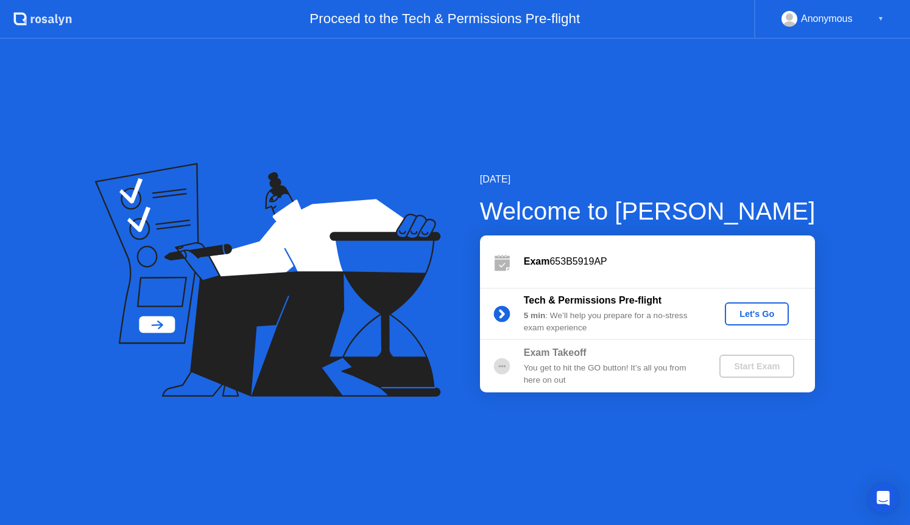
click at [726, 312] on button "Let's Go" at bounding box center [757, 314] width 64 height 23
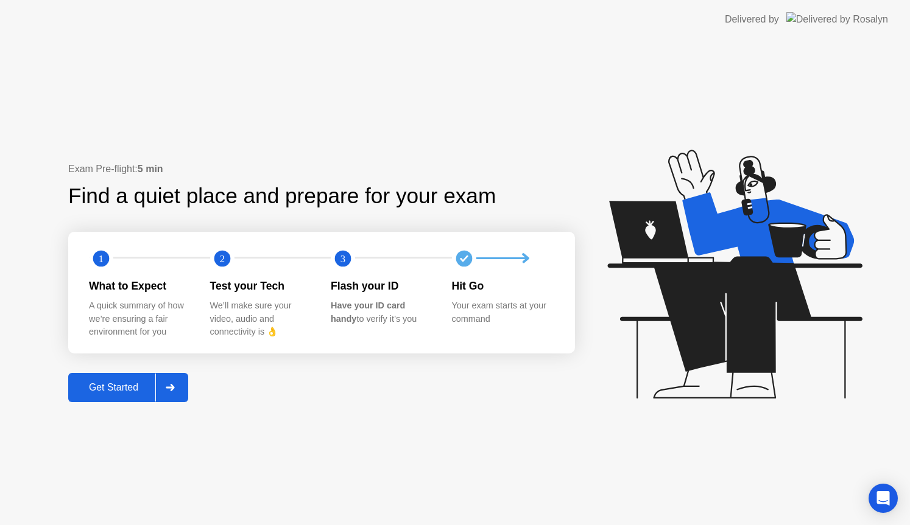
click at [119, 386] on div "Get Started" at bounding box center [113, 387] width 83 height 11
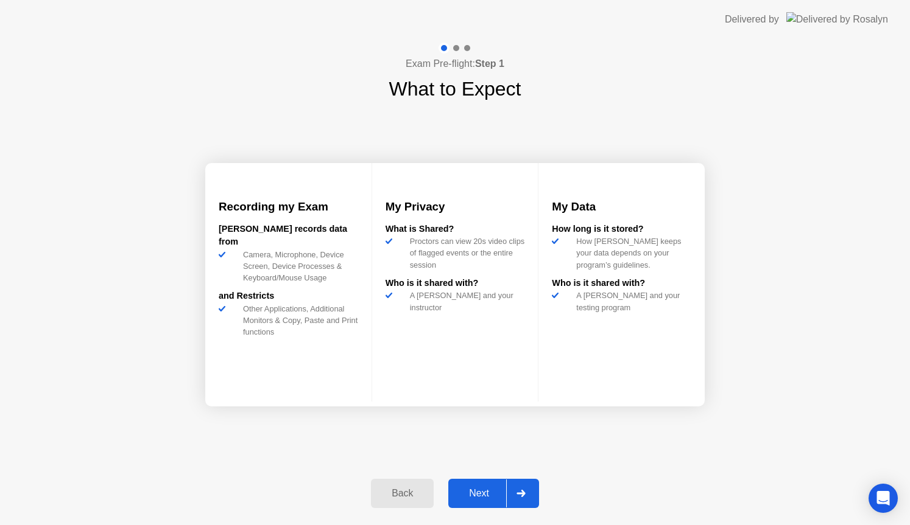
click at [465, 480] on button "Next" at bounding box center [493, 493] width 91 height 29
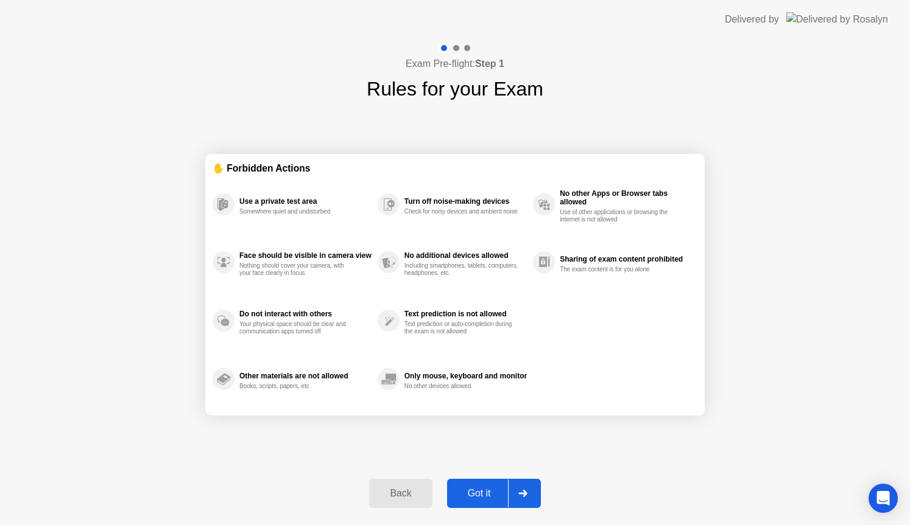
click at [466, 486] on button "Got it" at bounding box center [494, 493] width 94 height 29
select select "**********"
select select "*******"
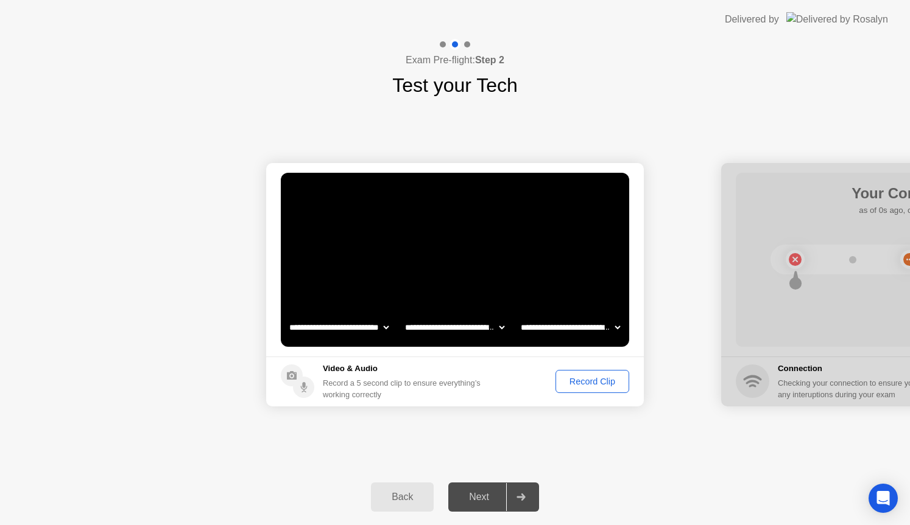
click at [592, 378] on div "Record Clip" at bounding box center [592, 382] width 65 height 10
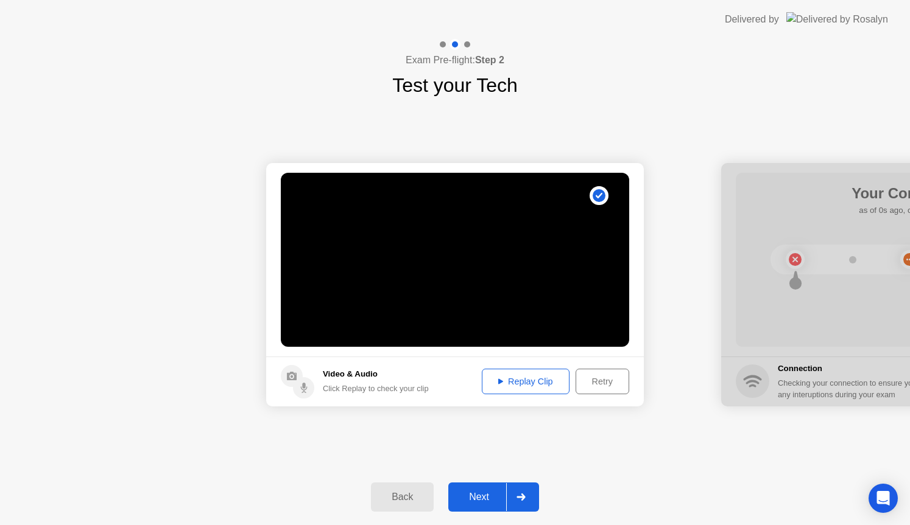
click at [543, 386] on div "Replay Clip" at bounding box center [525, 382] width 79 height 10
click at [595, 382] on div "Retry" at bounding box center [602, 382] width 45 height 10
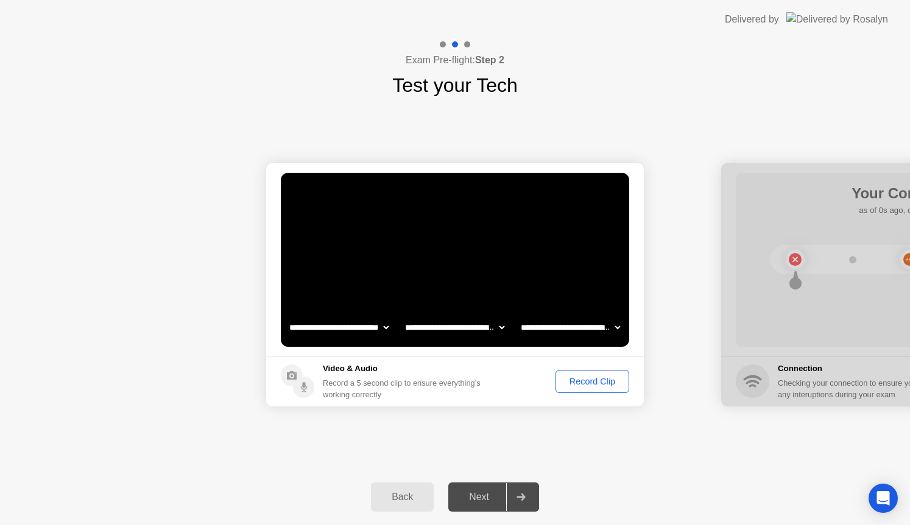
click at [575, 387] on div "Record Clip" at bounding box center [592, 382] width 65 height 10
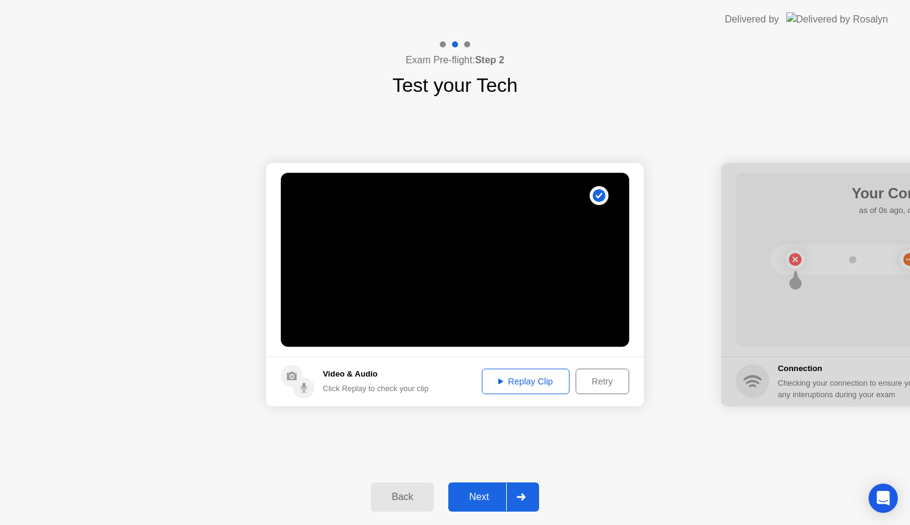
click at [550, 385] on div "Replay Clip" at bounding box center [525, 382] width 79 height 10
click at [603, 382] on div "Retry" at bounding box center [602, 382] width 45 height 10
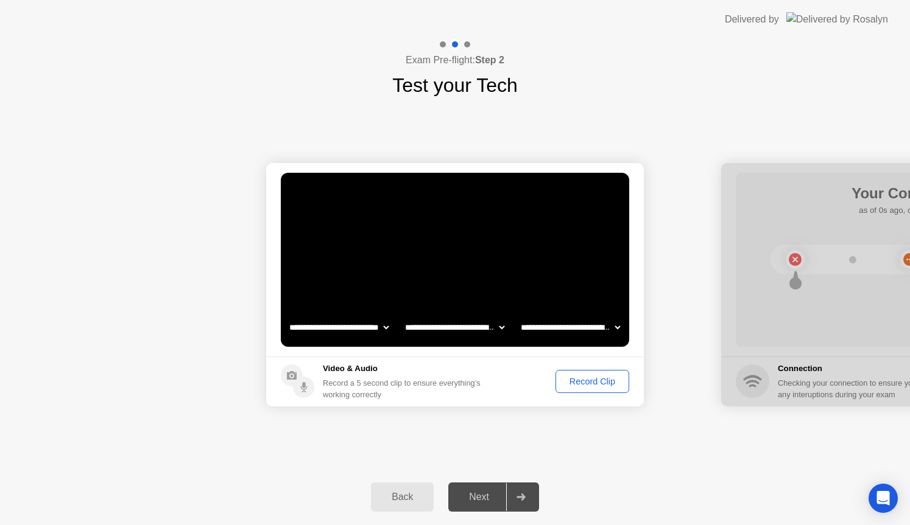
click at [480, 498] on div "Next" at bounding box center [479, 497] width 54 height 11
click at [601, 377] on div "Record Clip" at bounding box center [592, 382] width 65 height 10
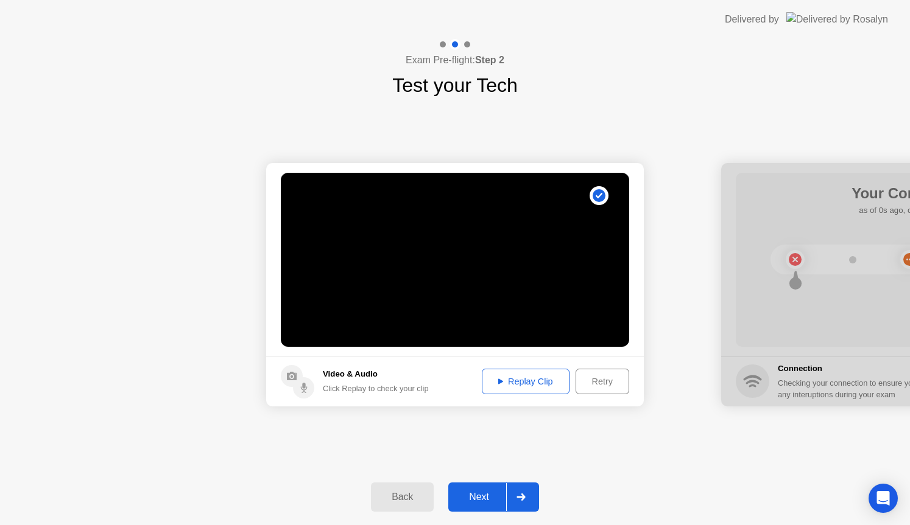
click at [485, 488] on button "Next" at bounding box center [493, 497] width 91 height 29
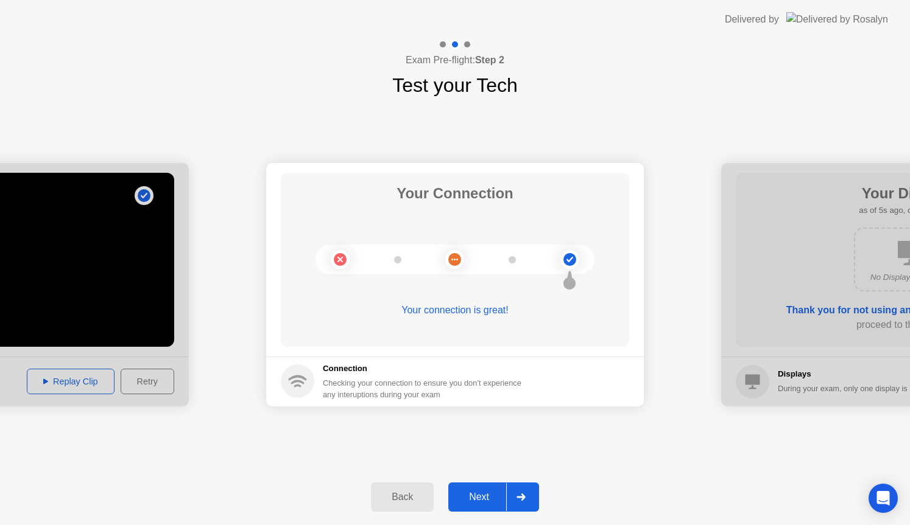
click at [482, 492] on div "Next" at bounding box center [479, 497] width 54 height 11
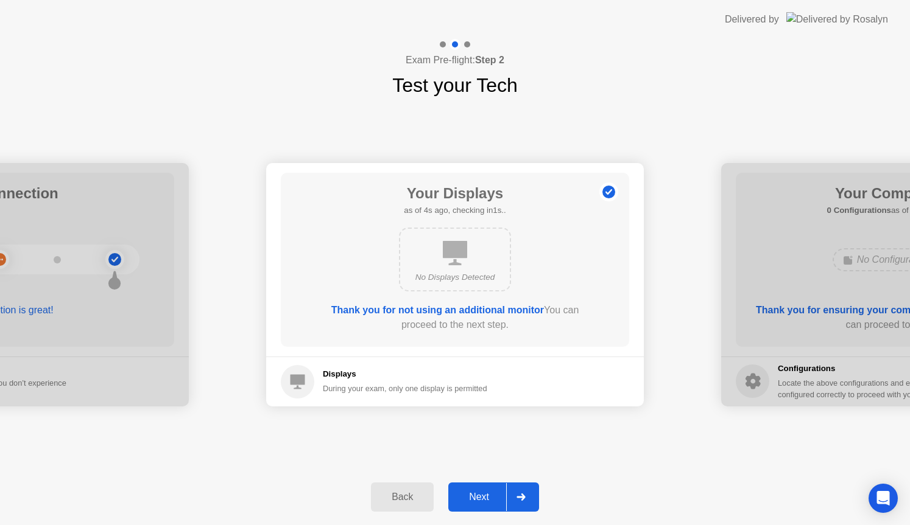
click at [479, 490] on button "Next" at bounding box center [493, 497] width 91 height 29
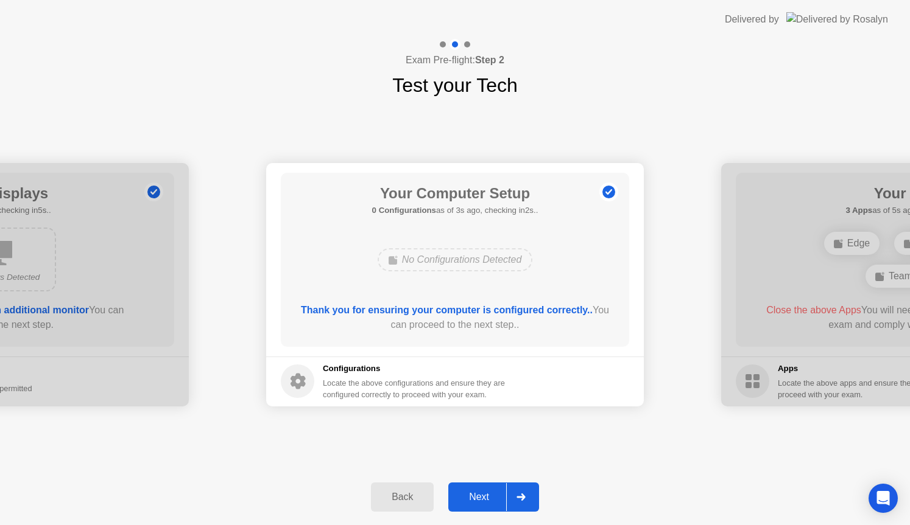
click at [479, 490] on button "Next" at bounding box center [493, 497] width 91 height 29
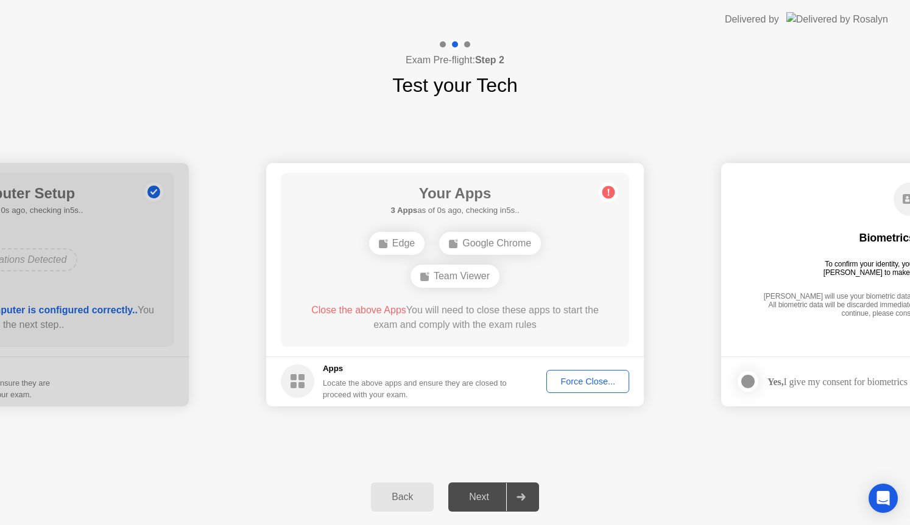
click at [418, 498] on div "Back" at bounding box center [401, 497] width 55 height 11
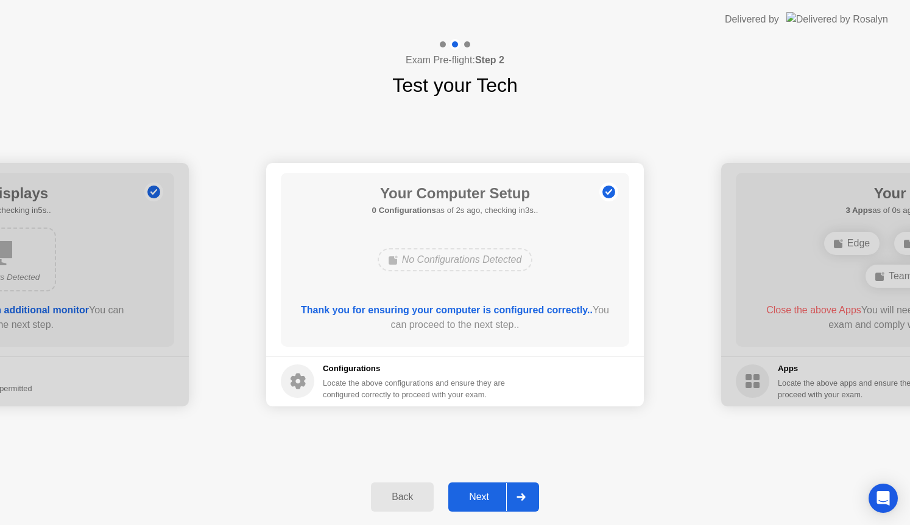
click at [480, 494] on div "Next" at bounding box center [479, 497] width 54 height 11
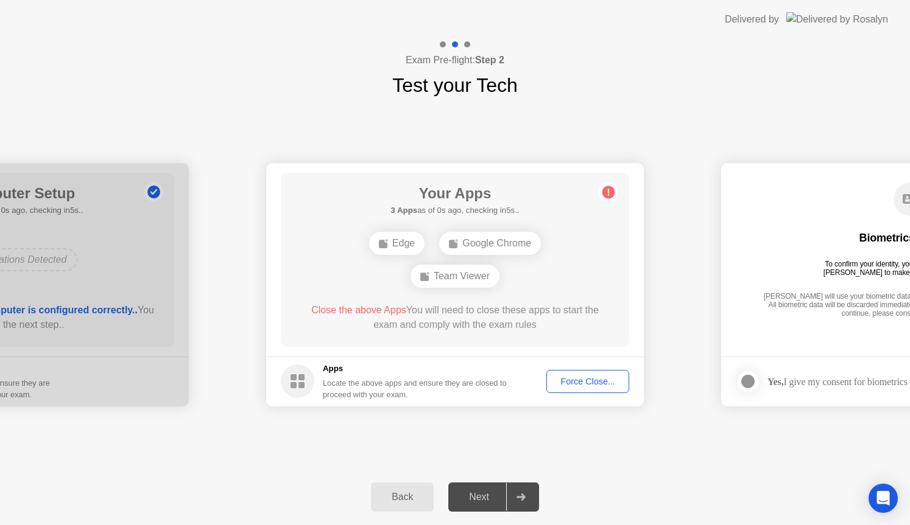
click at [596, 377] on div "Force Close..." at bounding box center [587, 382] width 74 height 10
click at [581, 525] on div at bounding box center [455, 525] width 910 height 0
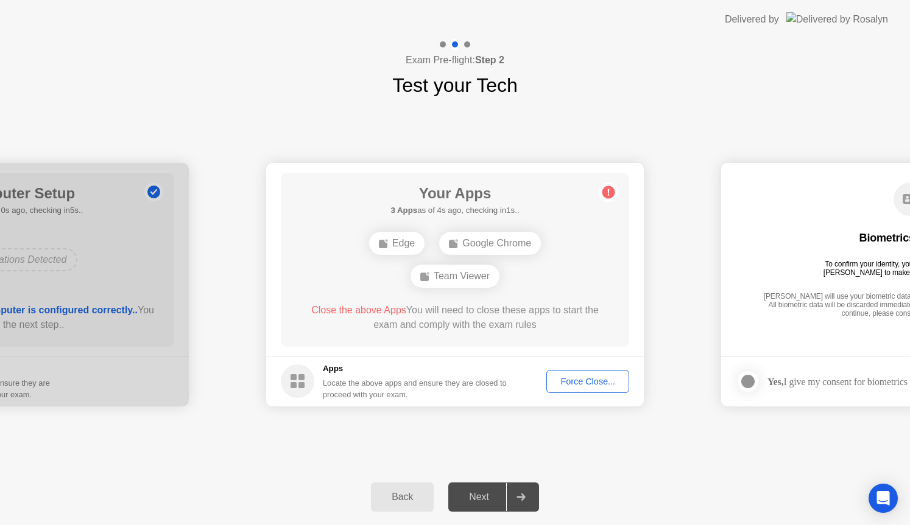
click at [584, 391] on button "Force Close..." at bounding box center [587, 381] width 83 height 23
click at [571, 378] on div "Force Close..." at bounding box center [587, 382] width 74 height 10
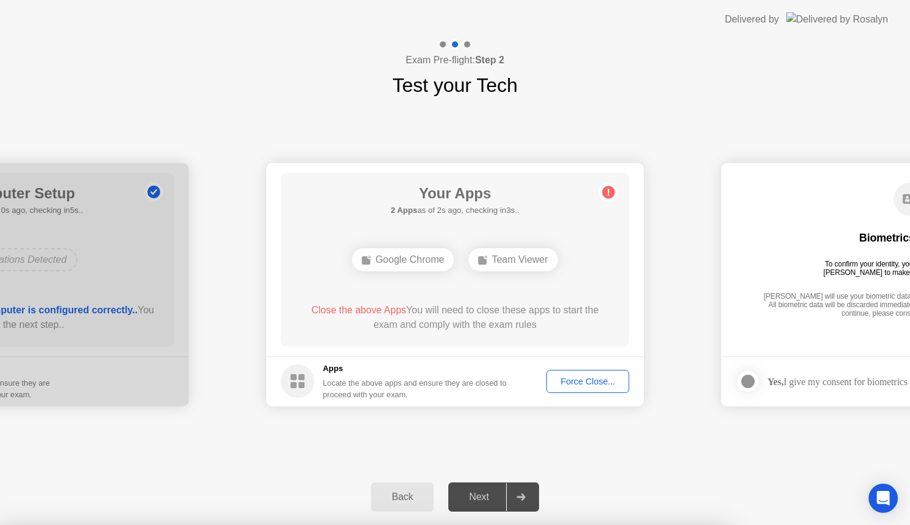
click at [682, 511] on div "Back Next" at bounding box center [455, 497] width 910 height 56
click at [589, 387] on div "Force Close..." at bounding box center [587, 382] width 74 height 10
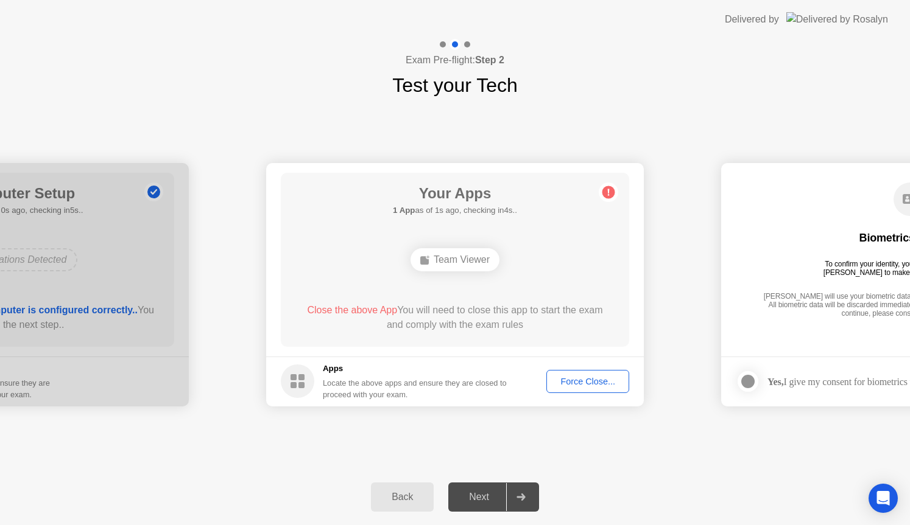
click at [455, 264] on div "Team Viewer" at bounding box center [454, 259] width 89 height 23
click at [580, 390] on button "Force Close..." at bounding box center [587, 381] width 83 height 23
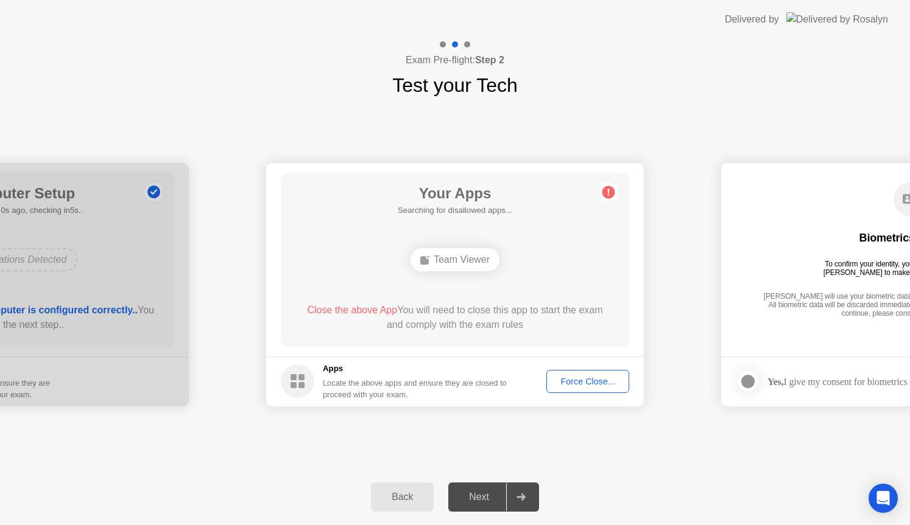
drag, startPoint x: 442, startPoint y: 262, endPoint x: 485, endPoint y: 268, distance: 43.6
click at [476, 264] on div "Team Viewer" at bounding box center [454, 259] width 89 height 23
click at [496, 492] on div "Next" at bounding box center [479, 497] width 54 height 11
drag, startPoint x: 432, startPoint y: 256, endPoint x: 524, endPoint y: 275, distance: 93.9
click at [524, 275] on div "Team Viewer" at bounding box center [454, 260] width 279 height 33
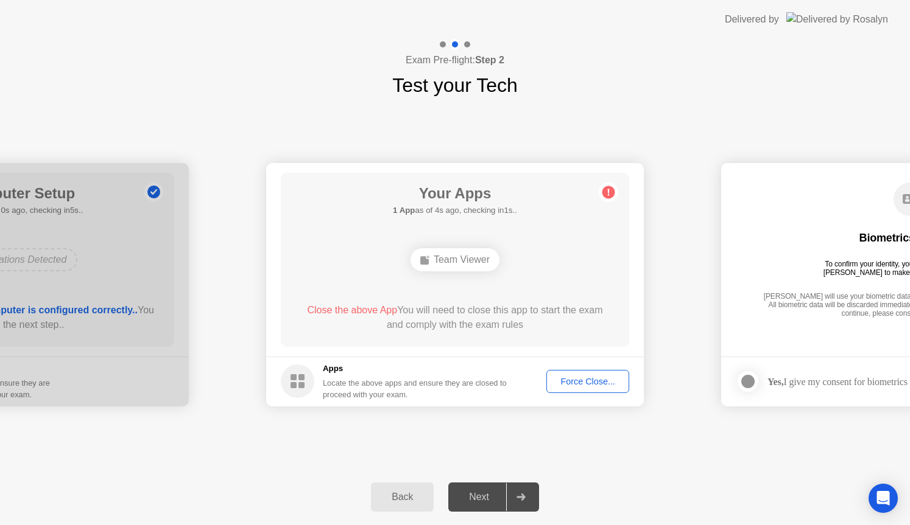
click at [591, 381] on div "Force Close..." at bounding box center [587, 382] width 74 height 10
click at [593, 379] on div "Force Close..." at bounding box center [587, 382] width 74 height 10
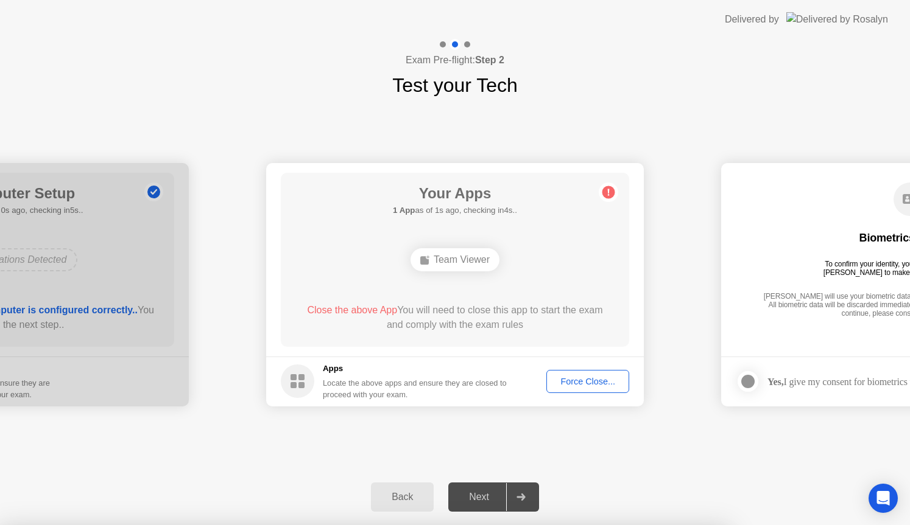
click at [585, 384] on div "Force Close..." at bounding box center [587, 382] width 74 height 10
click at [593, 385] on div "Force Close..." at bounding box center [587, 382] width 74 height 10
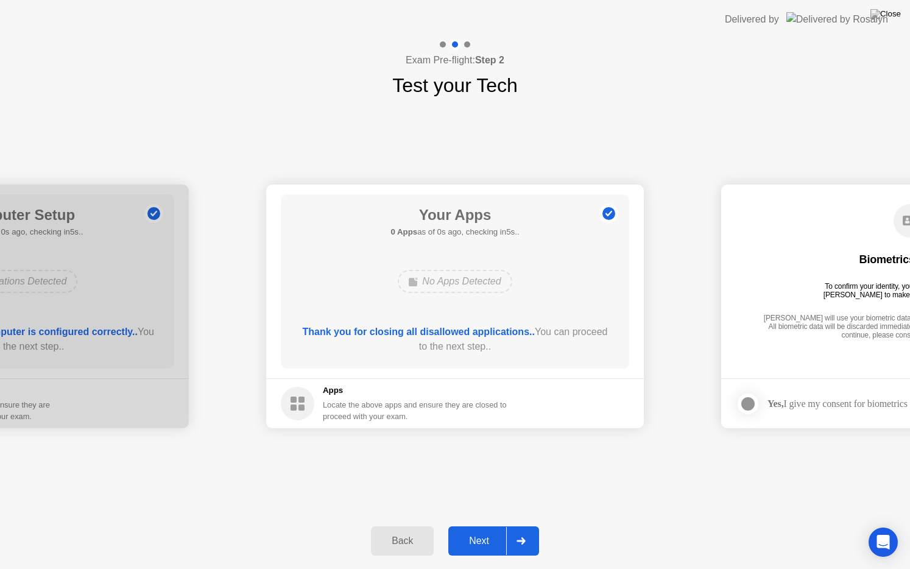
click at [490, 38] on header "Delivered by" at bounding box center [455, 19] width 910 height 39
click at [480, 525] on button "Next" at bounding box center [493, 540] width 91 height 29
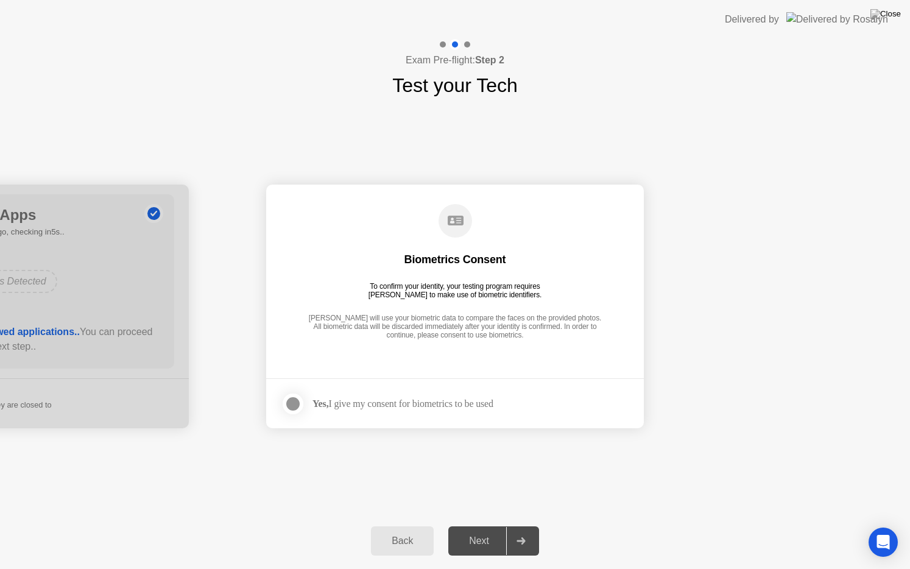
click at [289, 402] on div at bounding box center [293, 403] width 15 height 15
click at [468, 525] on button "Next" at bounding box center [493, 540] width 91 height 29
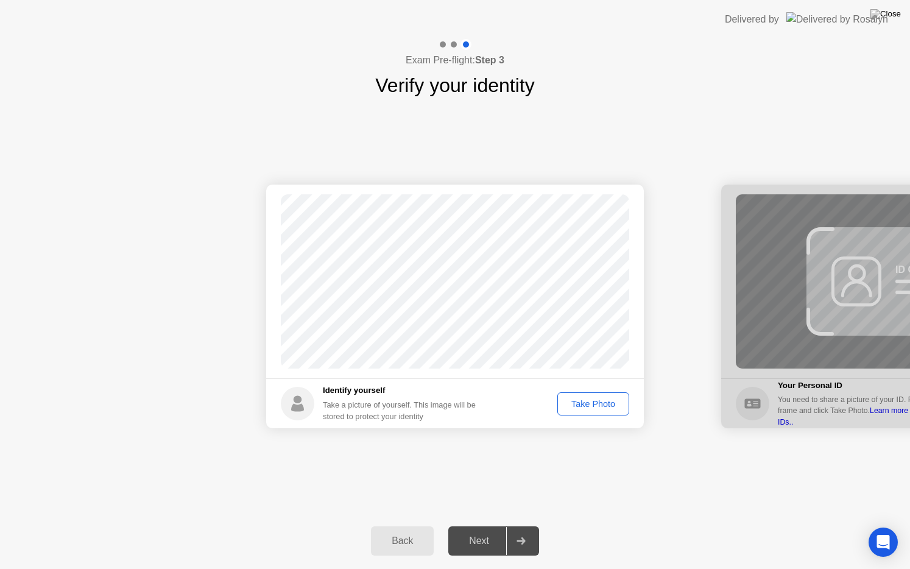
click at [593, 403] on div "Take Photo" at bounding box center [592, 404] width 63 height 10
click at [469, 525] on div "Next" at bounding box center [479, 540] width 54 height 11
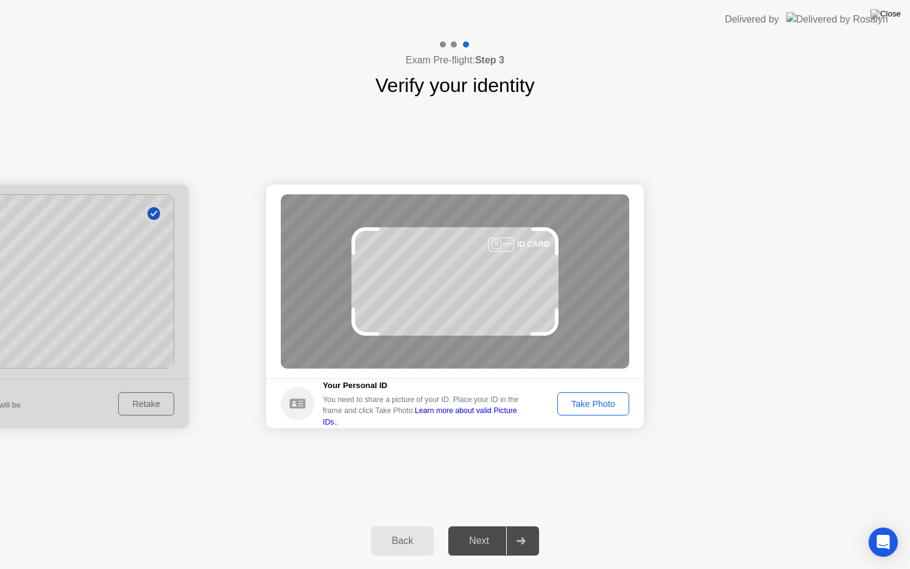
click at [597, 410] on button "Take Photo" at bounding box center [593, 403] width 72 height 23
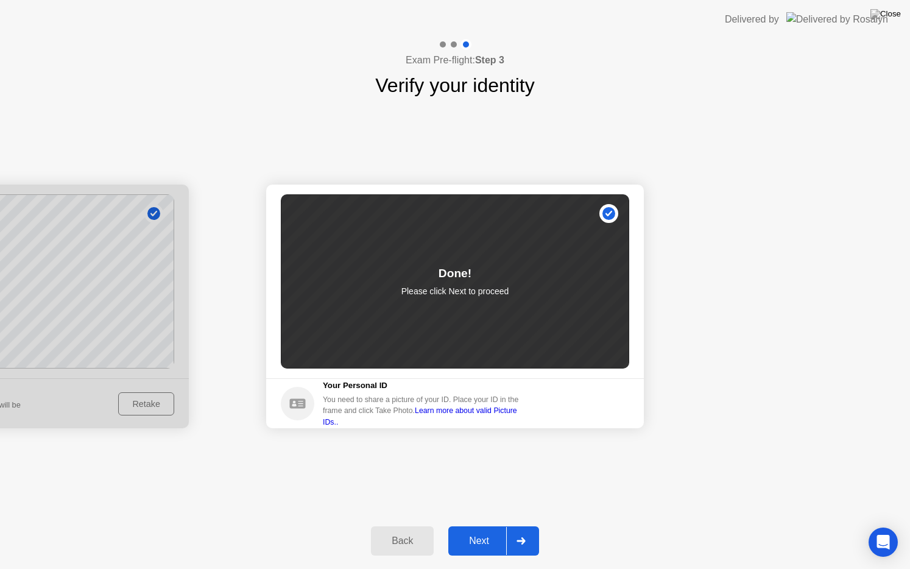
click at [493, 525] on div "Next" at bounding box center [479, 540] width 54 height 11
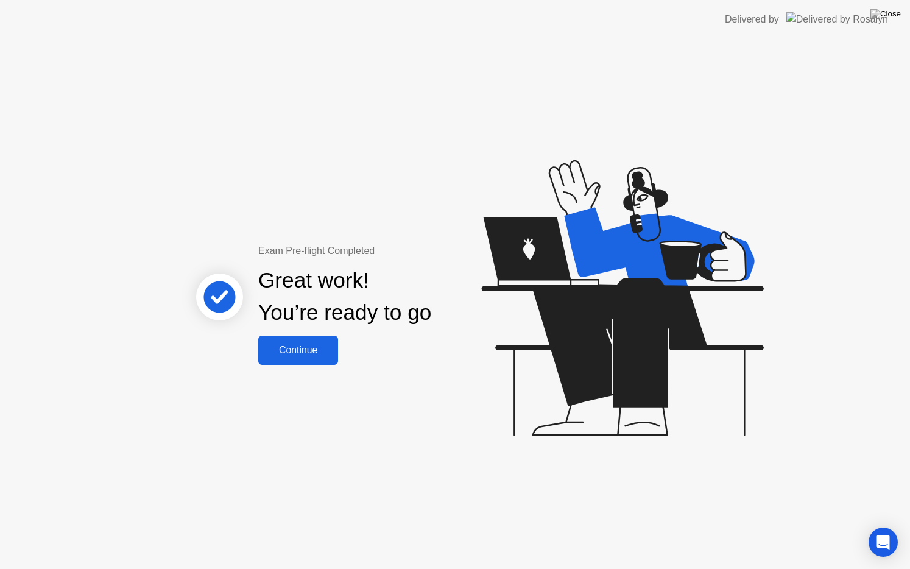
click at [295, 359] on button "Continue" at bounding box center [298, 349] width 80 height 29
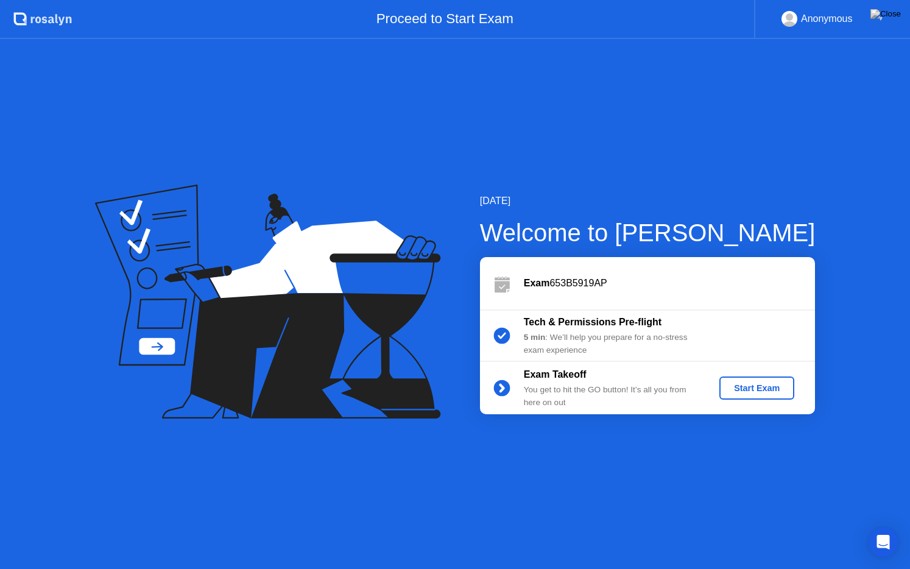
click at [736, 383] on div "Start Exam" at bounding box center [756, 388] width 65 height 10
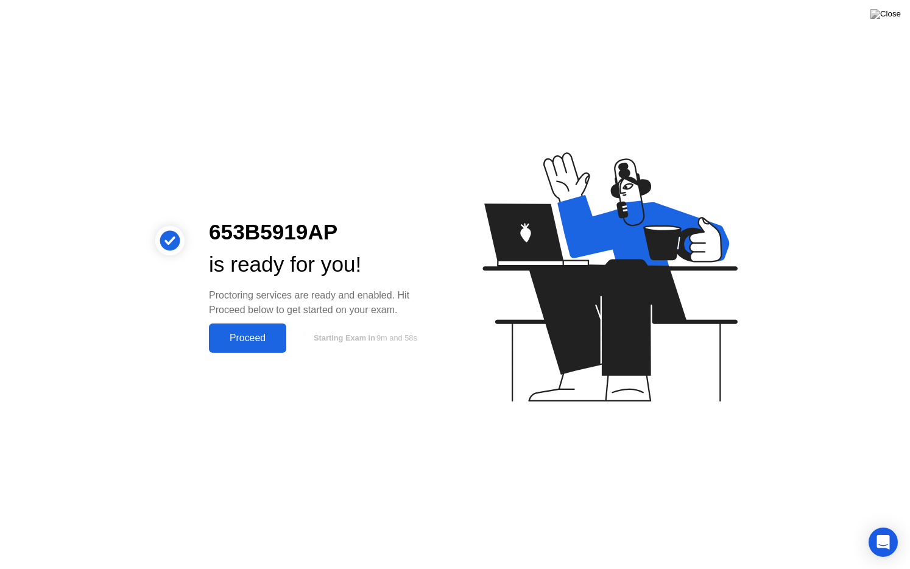
click at [255, 341] on div "Proceed" at bounding box center [248, 337] width 70 height 11
